Goal: Task Accomplishment & Management: Use online tool/utility

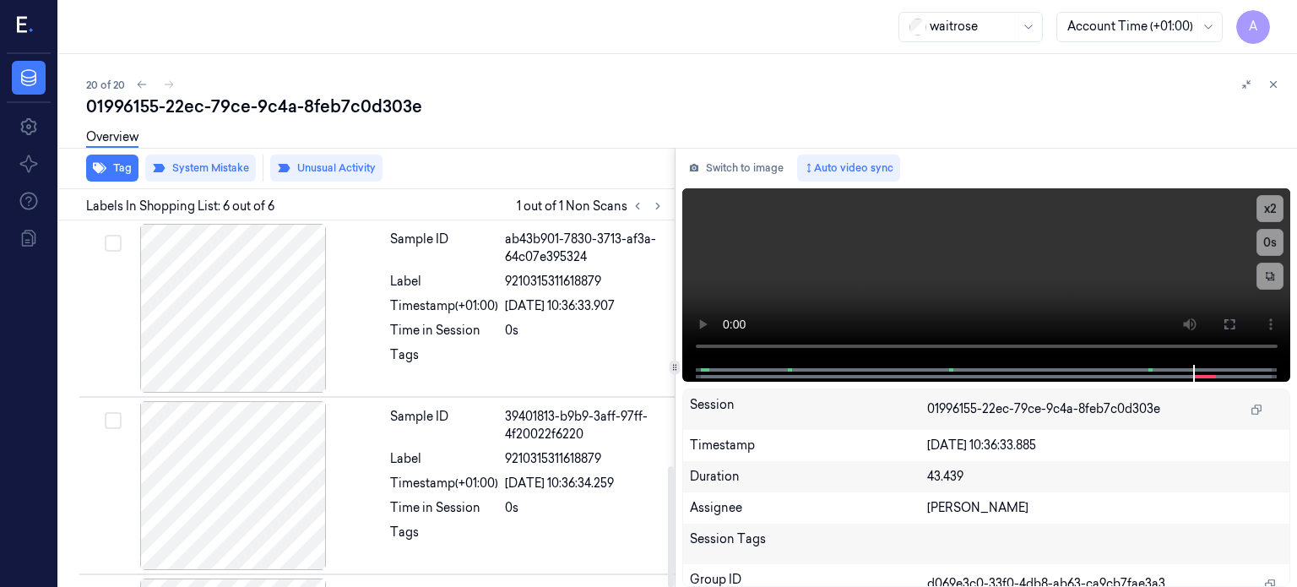
scroll to position [747, 0]
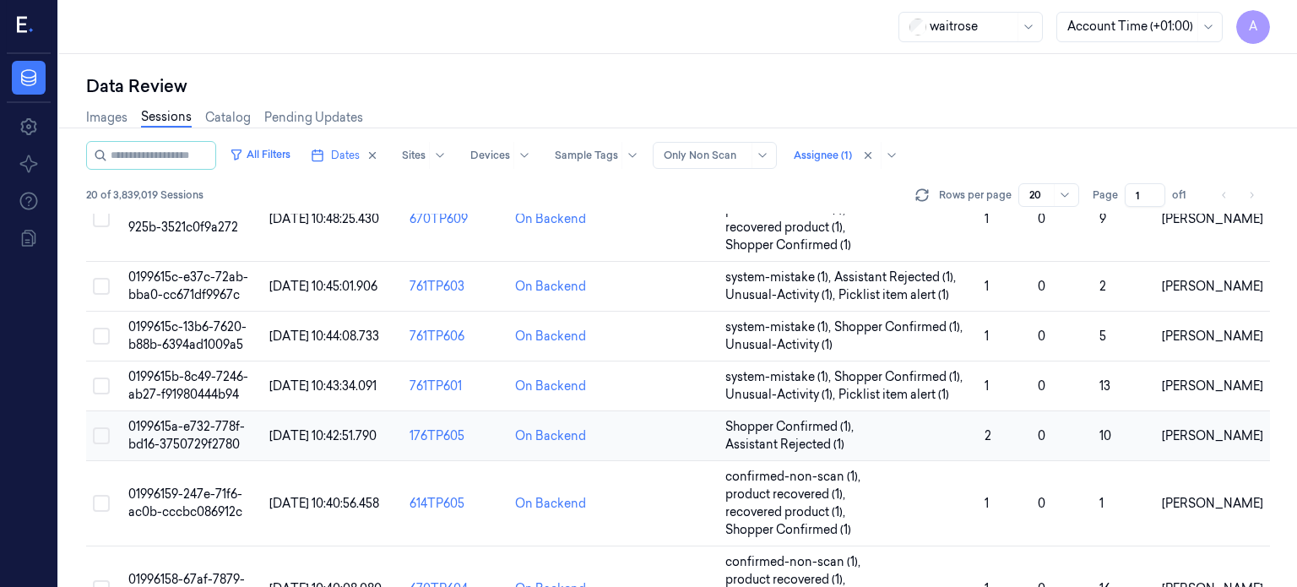
scroll to position [510, 0]
click at [193, 421] on span "0199615a-e732-778f-bd16-3750729f2780" at bounding box center [186, 433] width 117 height 33
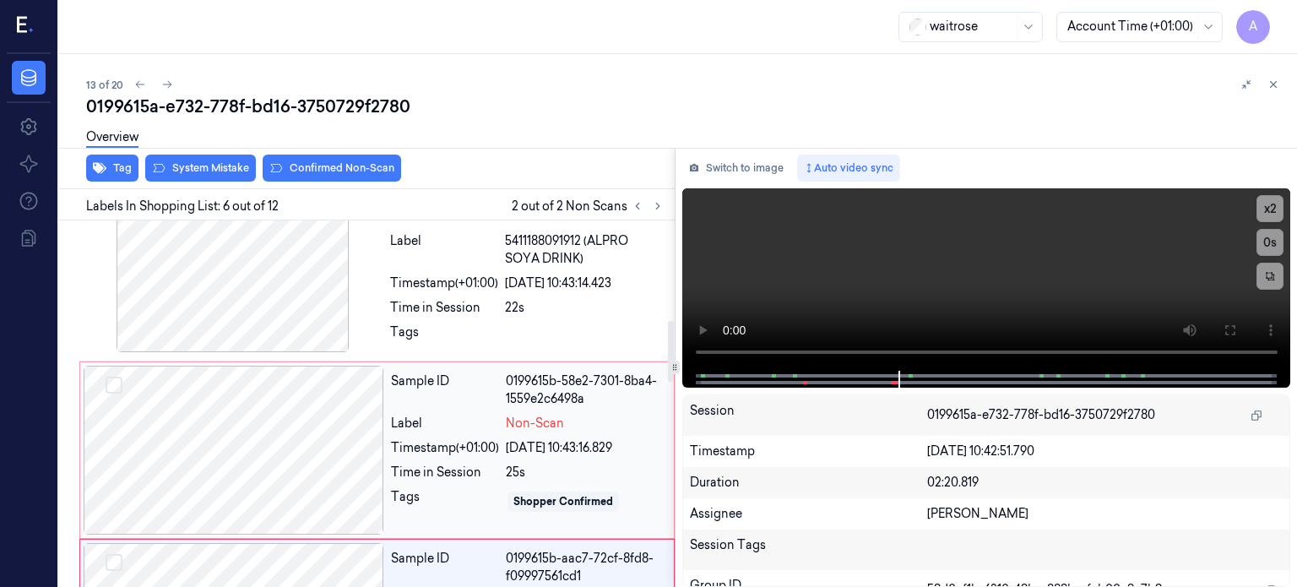
scroll to position [596, 0]
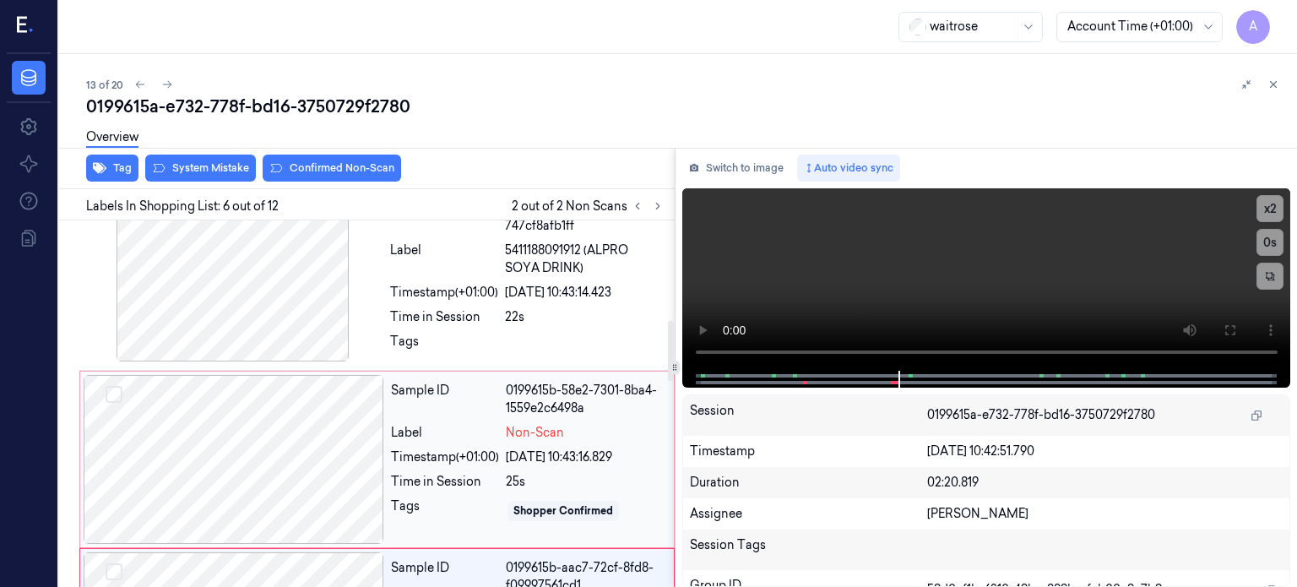
click at [222, 454] on div at bounding box center [234, 459] width 301 height 169
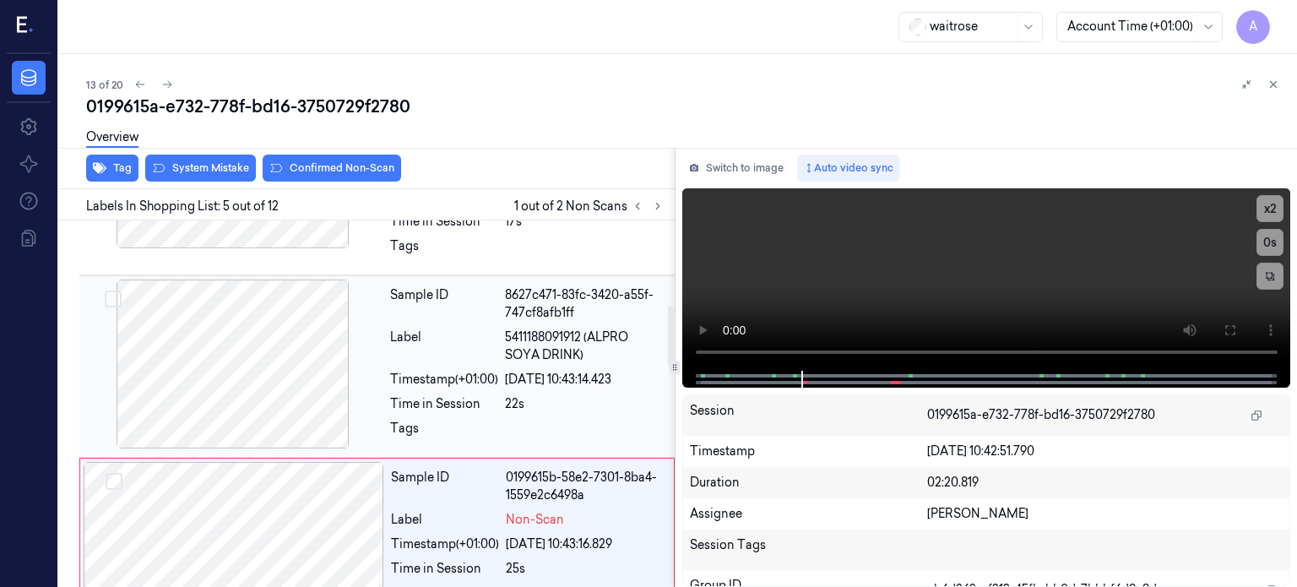
click at [250, 371] on div at bounding box center [233, 364] width 301 height 169
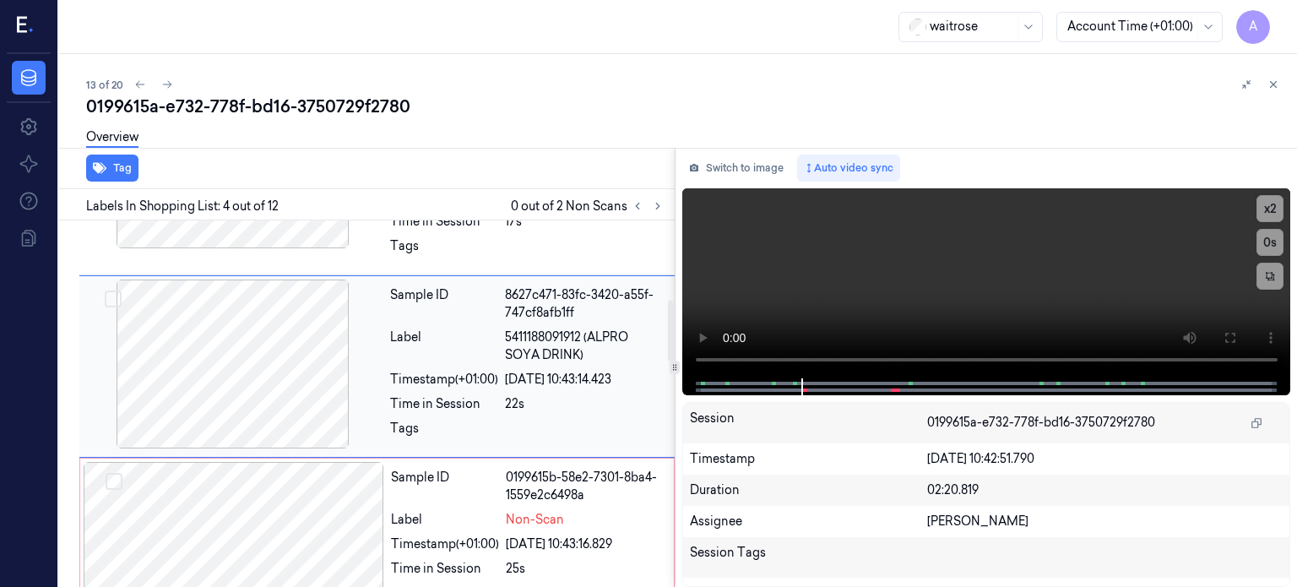
scroll to position [470, 0]
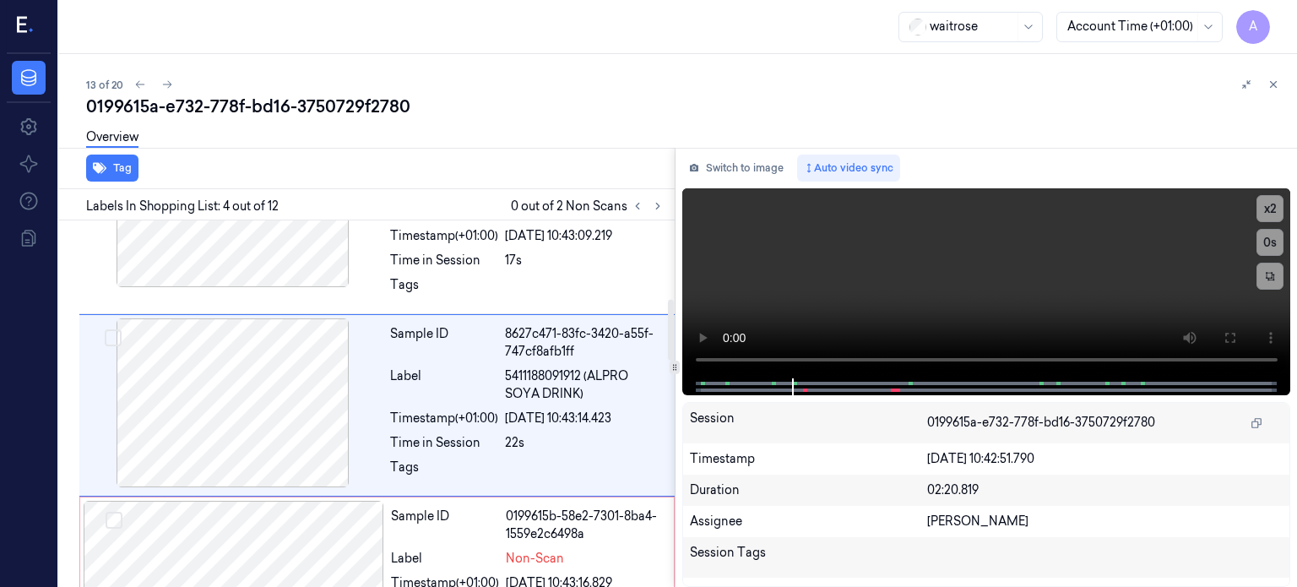
click at [831, 482] on div "Duration" at bounding box center [808, 490] width 237 height 18
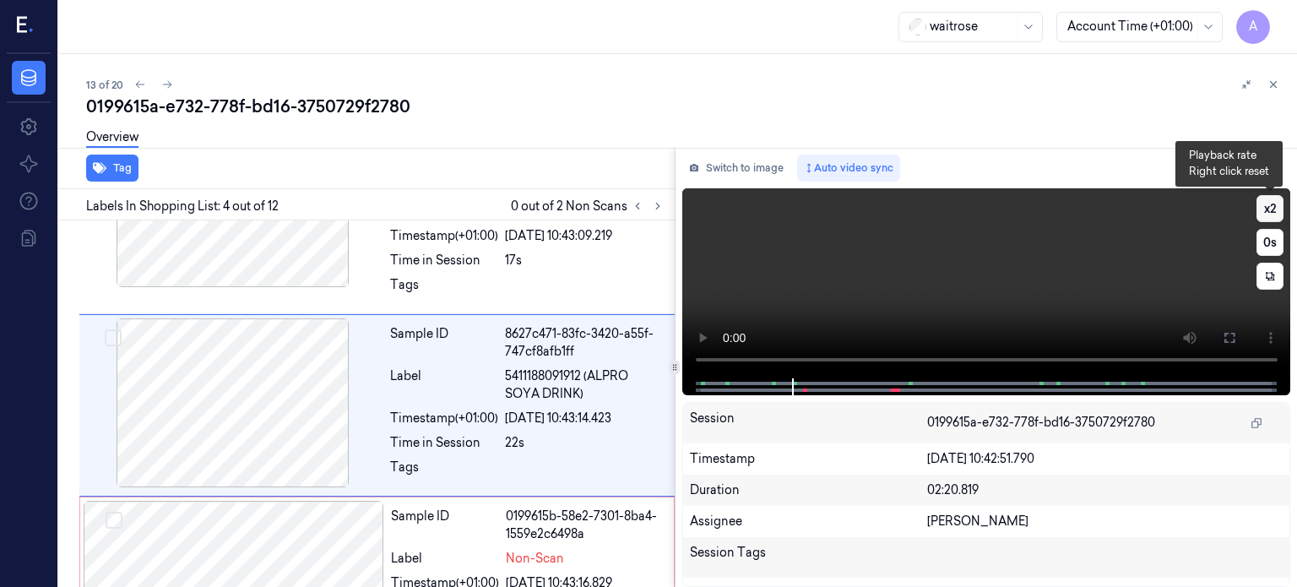
click at [1266, 207] on button "x 2" at bounding box center [1270, 208] width 27 height 27
click at [1266, 207] on button "x 4" at bounding box center [1270, 208] width 27 height 27
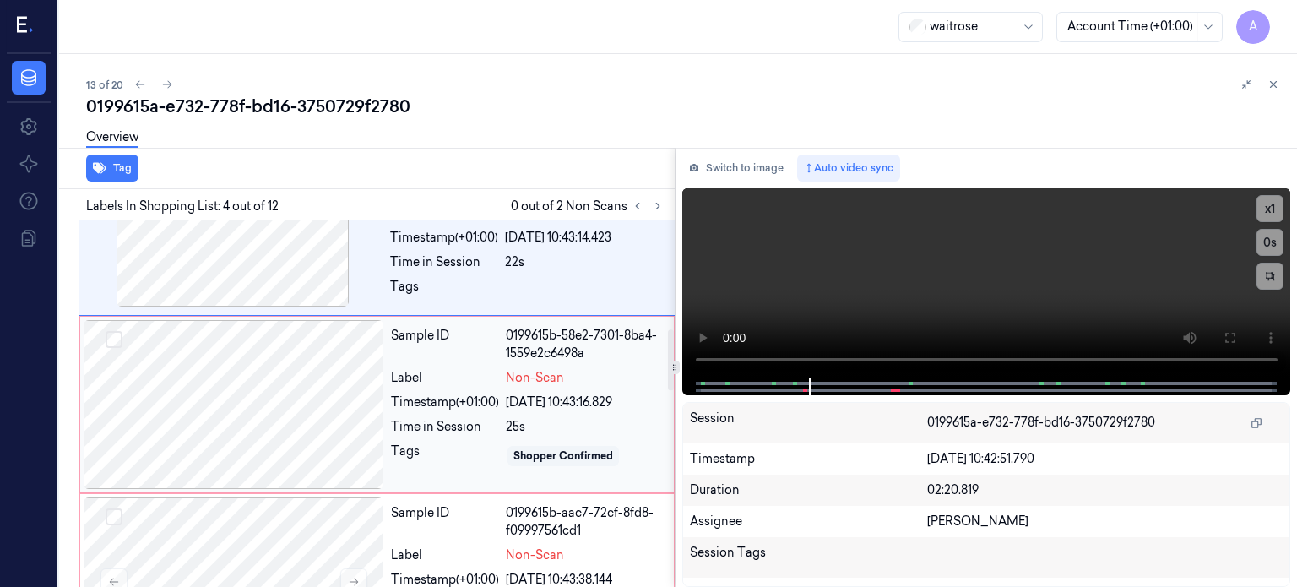
scroll to position [645, 0]
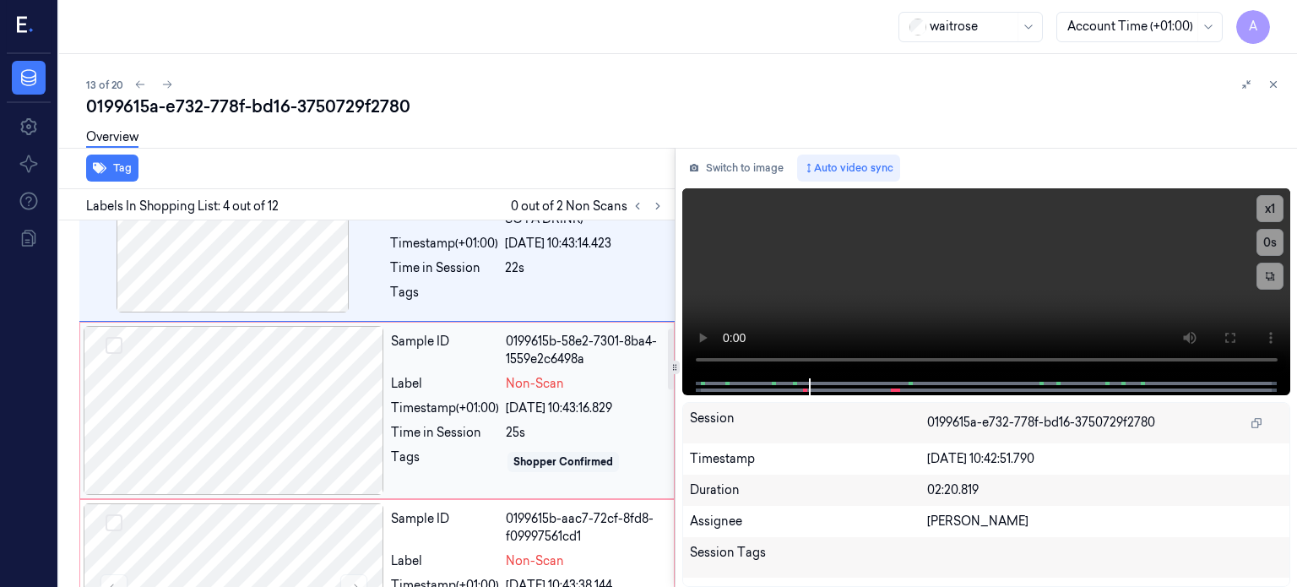
click at [286, 421] on div at bounding box center [234, 410] width 301 height 169
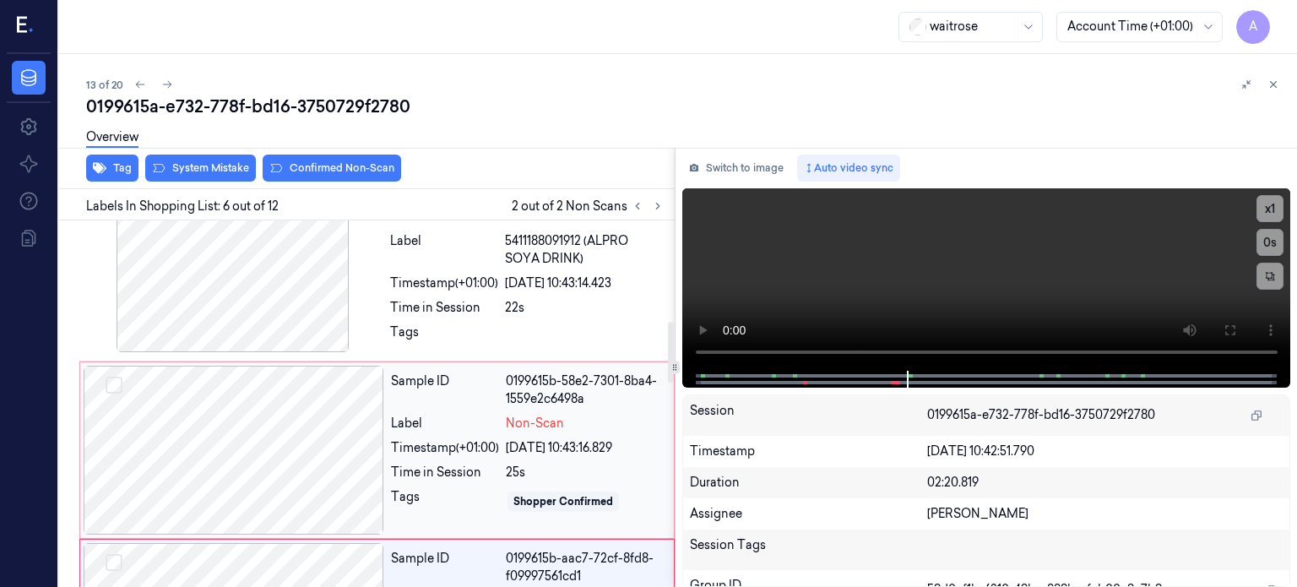
scroll to position [605, 0]
click at [435, 450] on div "Timestamp (+01:00)" at bounding box center [445, 449] width 108 height 18
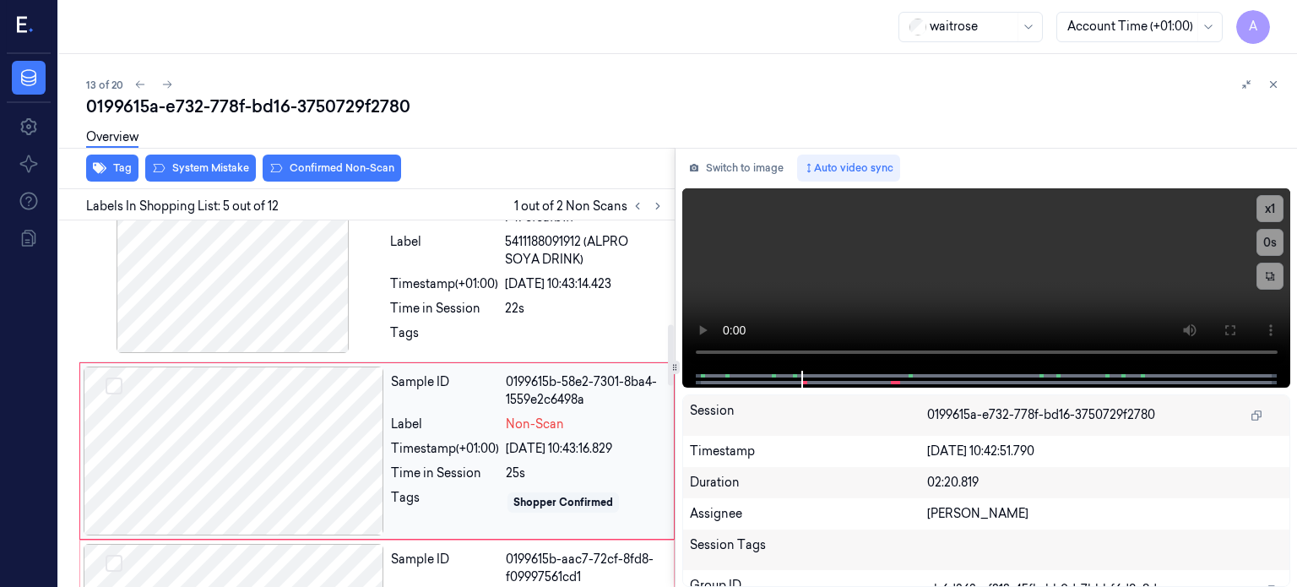
scroll to position [650, 0]
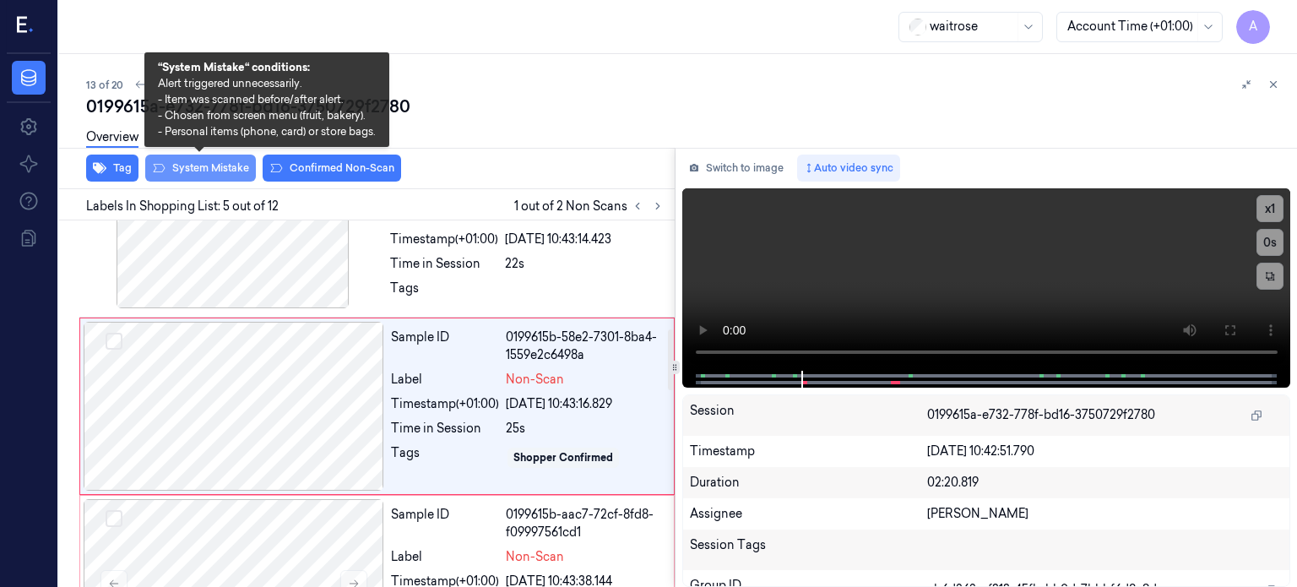
click at [203, 172] on button "System Mistake" at bounding box center [200, 168] width 111 height 27
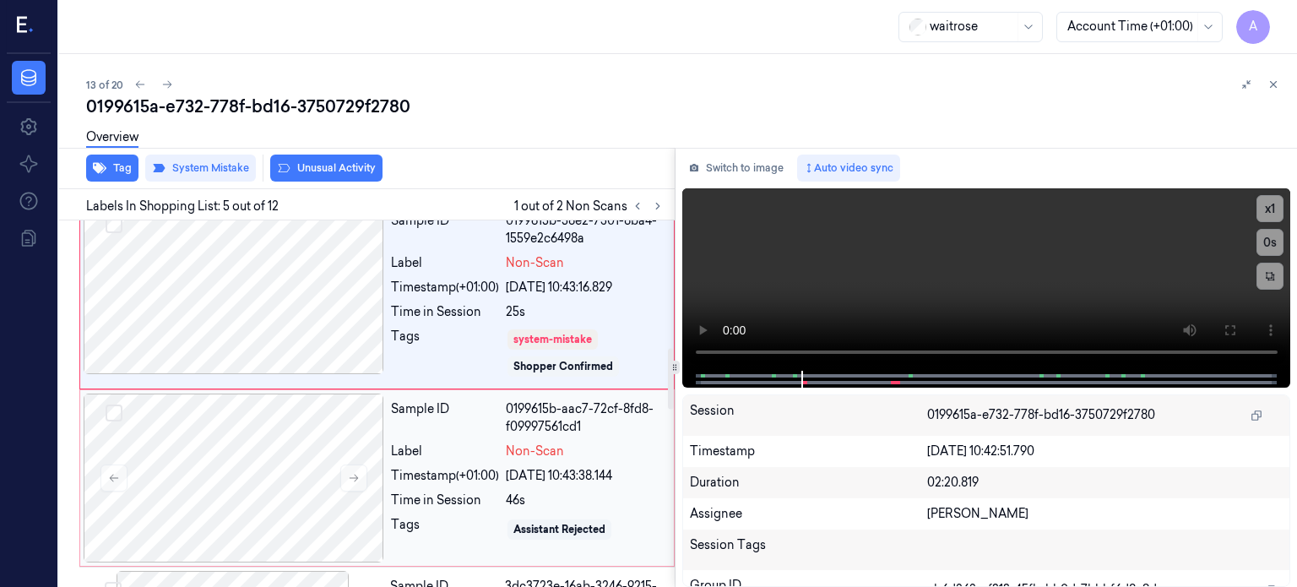
scroll to position [767, 0]
click at [501, 475] on div "Timestamp (+01:00) [DATE] 10:43:38.144" at bounding box center [527, 475] width 273 height 18
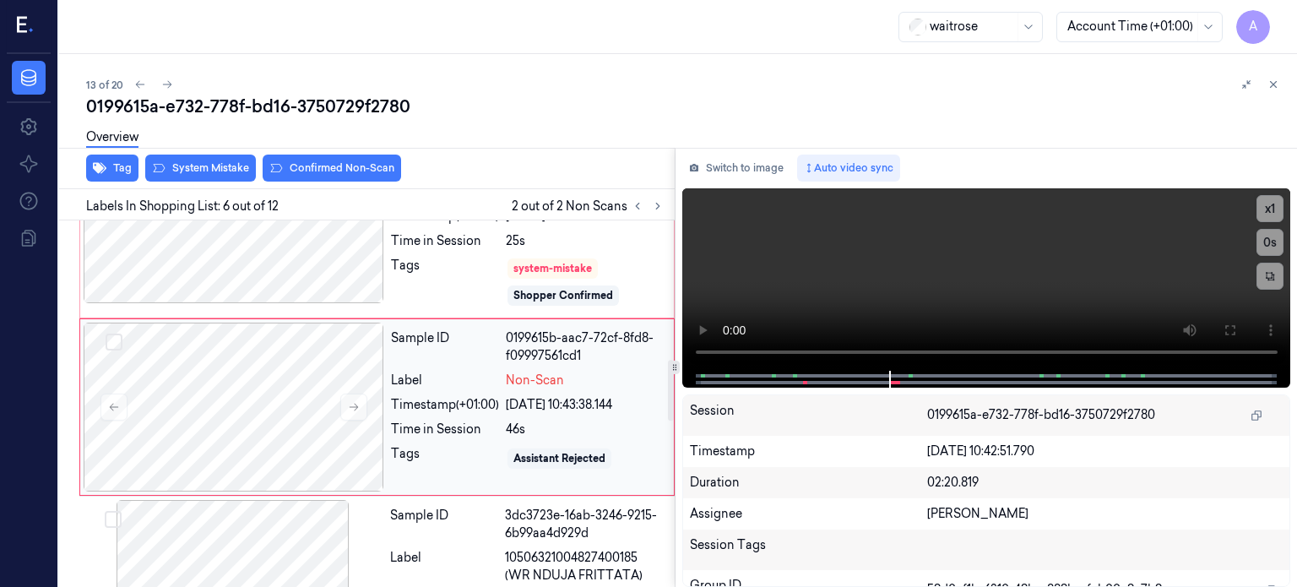
scroll to position [838, 0]
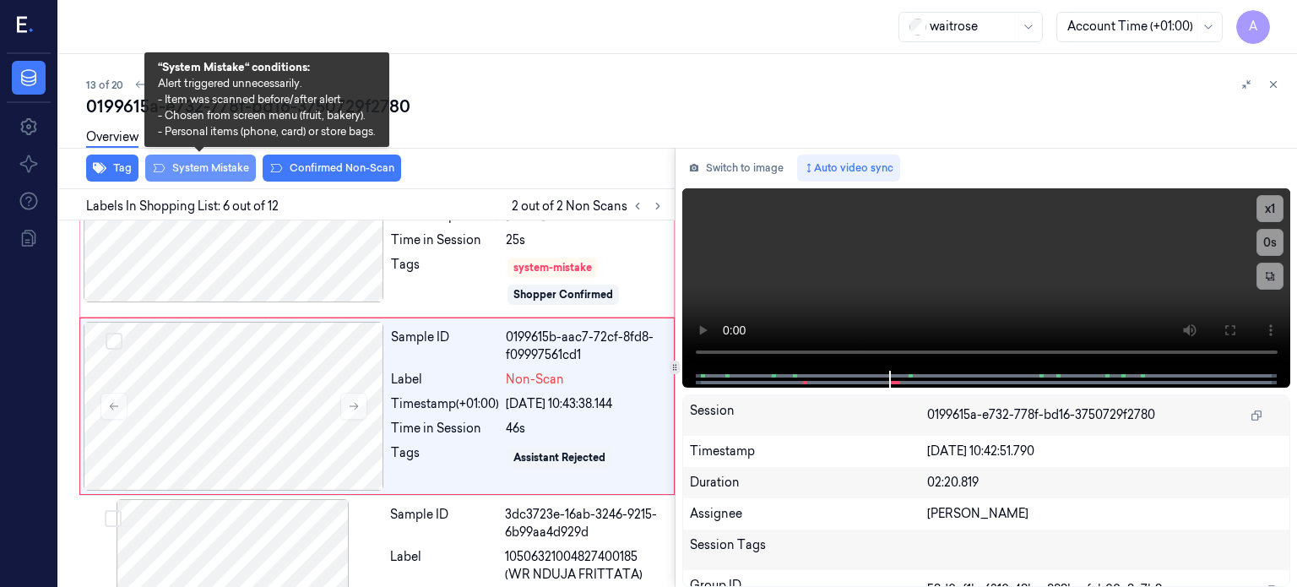
click at [191, 165] on button "System Mistake" at bounding box center [200, 168] width 111 height 27
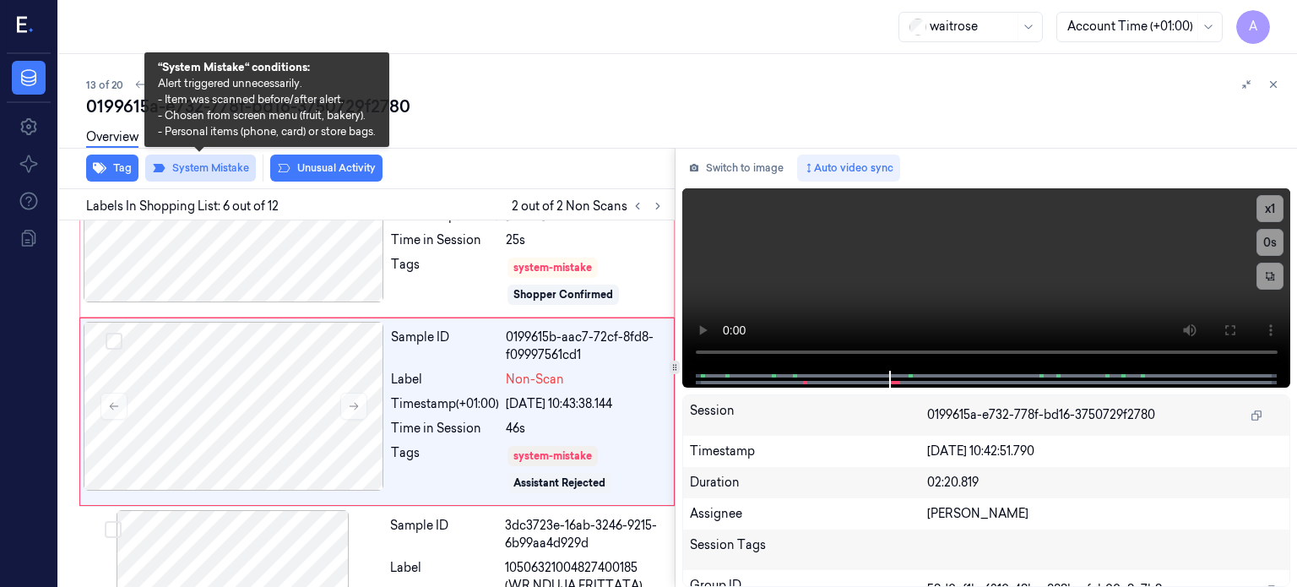
scroll to position [842, 0]
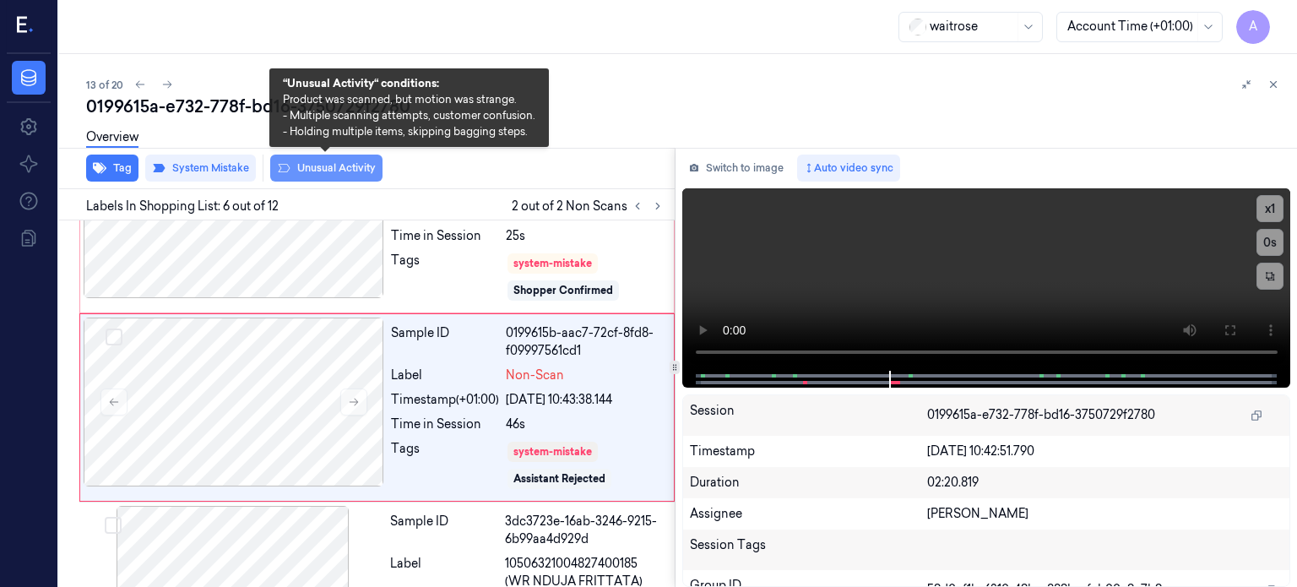
click at [329, 162] on button "Unusual Activity" at bounding box center [326, 168] width 112 height 27
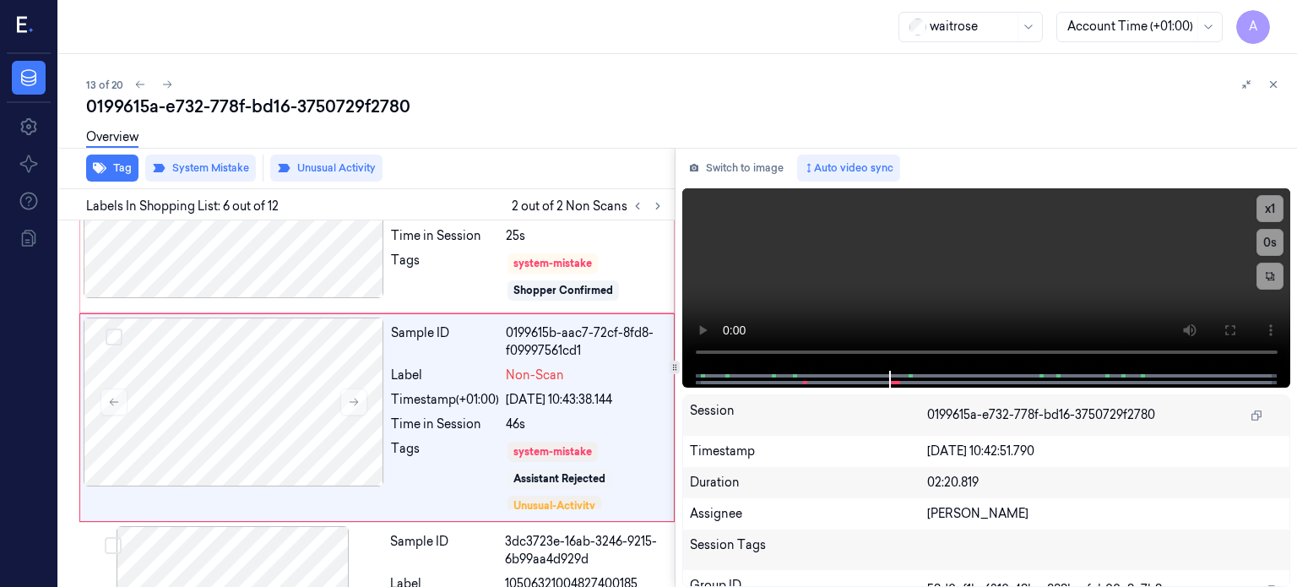
scroll to position [853, 0]
